Goal: Find specific page/section: Find specific page/section

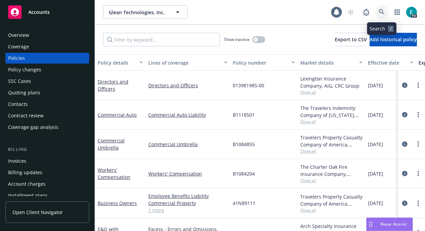
click at [379, 16] on link at bounding box center [382, 12] width 14 height 14
click at [402, 86] on icon "circleInformation" at bounding box center [404, 85] width 5 height 5
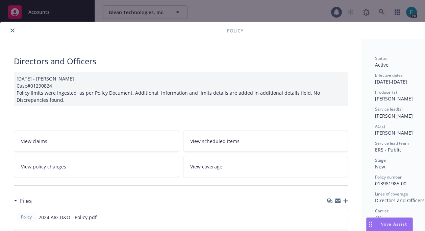
click at [9, 29] on button "close" at bounding box center [12, 30] width 8 height 8
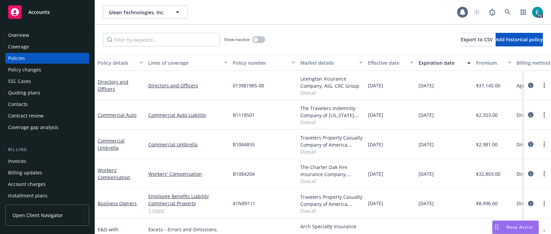
click at [425, 114] on icon "circleInformation" at bounding box center [530, 114] width 5 height 5
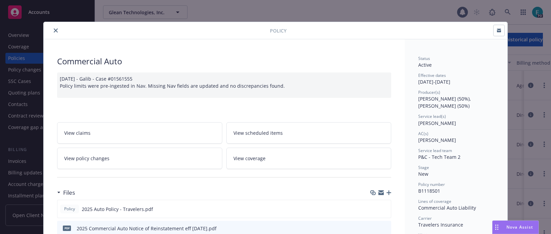
click at [52, 29] on button "close" at bounding box center [56, 30] width 8 height 8
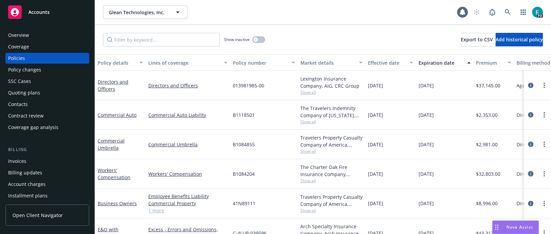
click at [425, 174] on icon "circleInformation" at bounding box center [530, 173] width 5 height 5
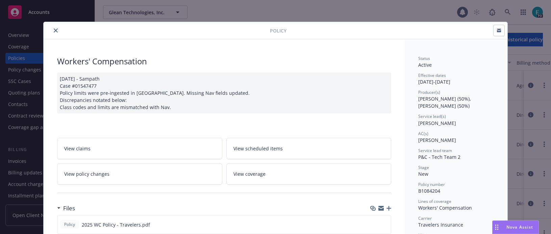
click at [55, 31] on button "close" at bounding box center [56, 30] width 8 height 8
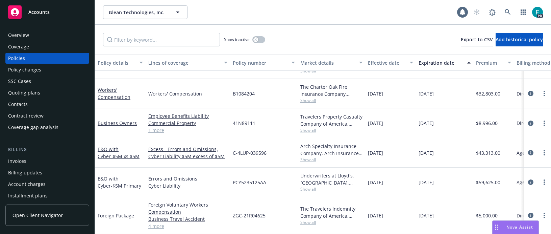
scroll to position [80, 0]
click at [425, 152] on icon "circleInformation" at bounding box center [530, 152] width 5 height 5
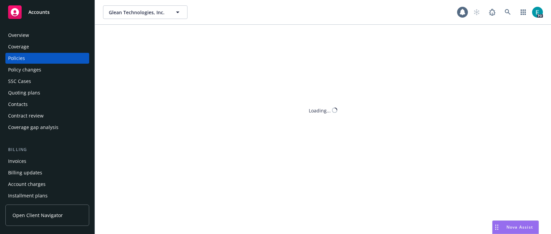
scroll to position [58, 0]
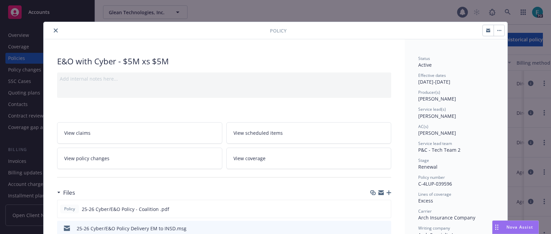
click at [55, 29] on icon "close" at bounding box center [56, 30] width 4 height 4
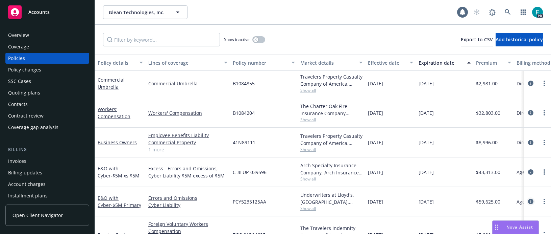
click at [425, 201] on icon "circleInformation" at bounding box center [530, 200] width 5 height 5
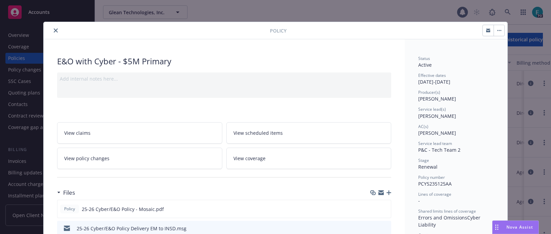
click at [54, 29] on icon "close" at bounding box center [56, 30] width 4 height 4
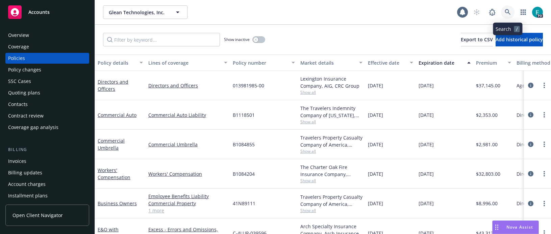
click at [425, 11] on icon at bounding box center [508, 12] width 6 height 6
click at [425, 174] on icon "circleInformation" at bounding box center [530, 173] width 5 height 5
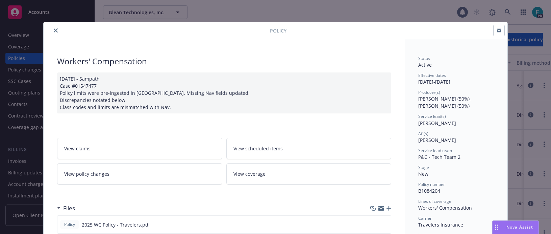
scroll to position [20, 0]
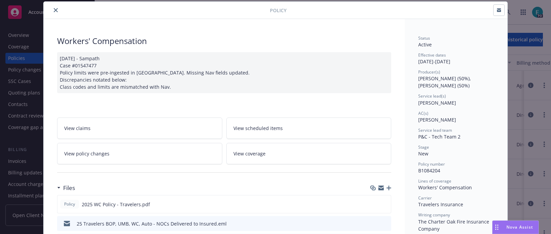
click at [55, 9] on button "close" at bounding box center [56, 10] width 8 height 8
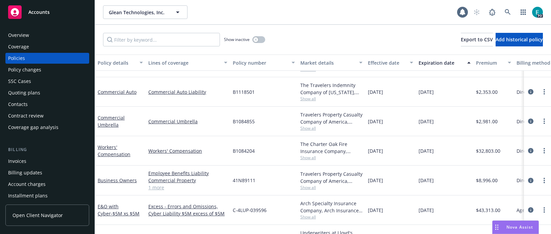
scroll to position [29, 0]
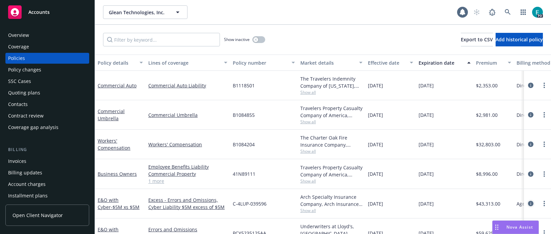
click at [425, 203] on icon "circleInformation" at bounding box center [530, 203] width 5 height 5
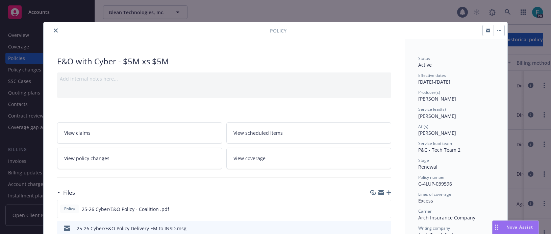
scroll to position [20, 0]
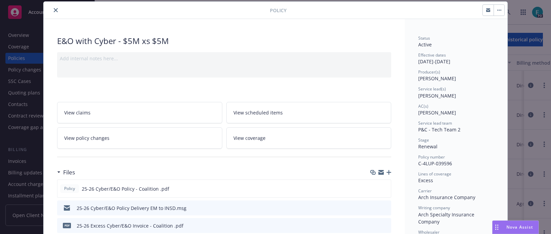
click at [54, 12] on icon "close" at bounding box center [56, 10] width 4 height 4
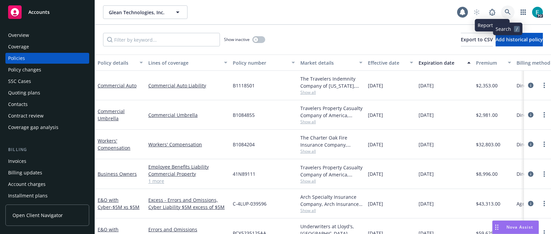
click at [425, 12] on icon at bounding box center [508, 12] width 6 height 6
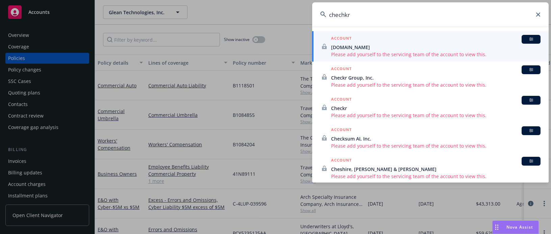
click at [347, 15] on input "chechkr" at bounding box center [430, 14] width 237 height 24
click at [345, 15] on input "chechkr" at bounding box center [430, 14] width 237 height 24
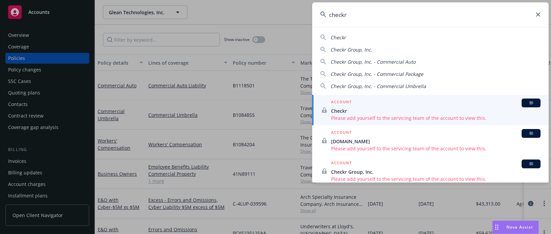
click at [345, 39] on span "Checkr" at bounding box center [339, 37] width 16 height 6
type input "Checkr"
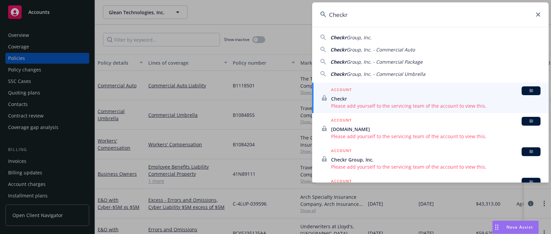
click at [370, 99] on span "Checkr" at bounding box center [436, 98] width 210 height 7
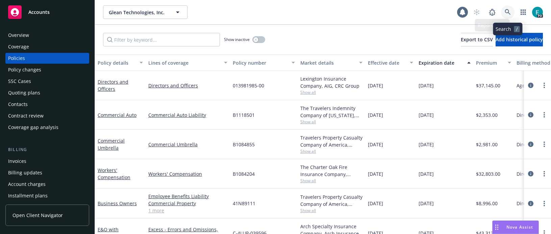
click at [508, 10] on icon at bounding box center [508, 12] width 6 height 6
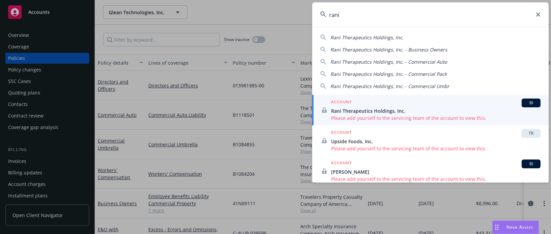
type input "rani"
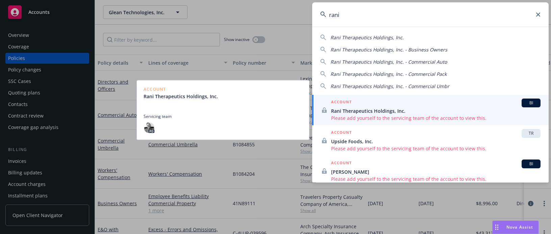
click at [368, 114] on span "Please add yourself to the servicing team of the account to view this." at bounding box center [436, 117] width 210 height 7
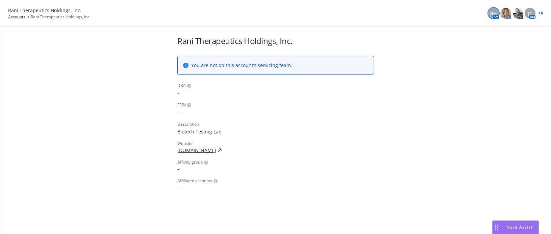
click at [492, 13] on span "BH" at bounding box center [494, 13] width 7 height 7
click at [532, 14] on span "JC" at bounding box center [530, 13] width 4 height 7
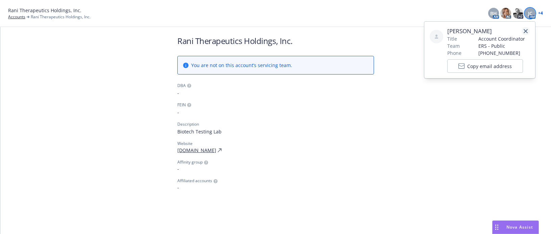
click at [527, 31] on icon "close" at bounding box center [526, 31] width 4 height 4
